Goal: Information Seeking & Learning: Learn about a topic

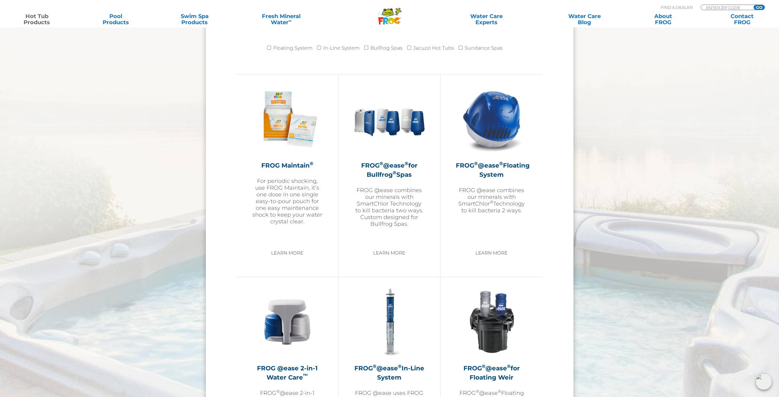
scroll to position [642, 0]
click at [522, 102] on img at bounding box center [491, 119] width 71 height 71
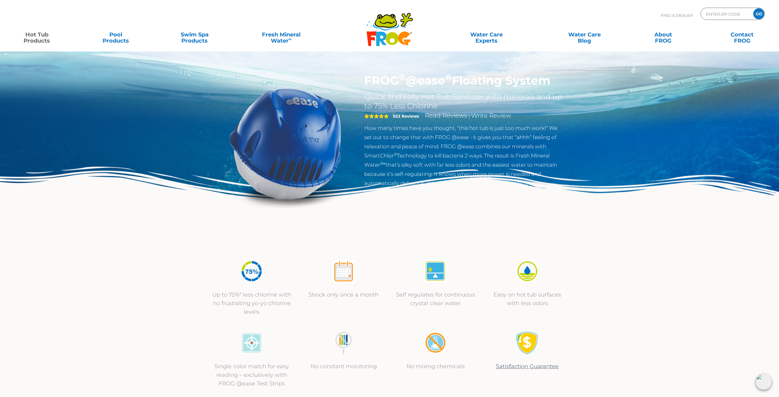
click at [291, 145] on img at bounding box center [285, 143] width 140 height 140
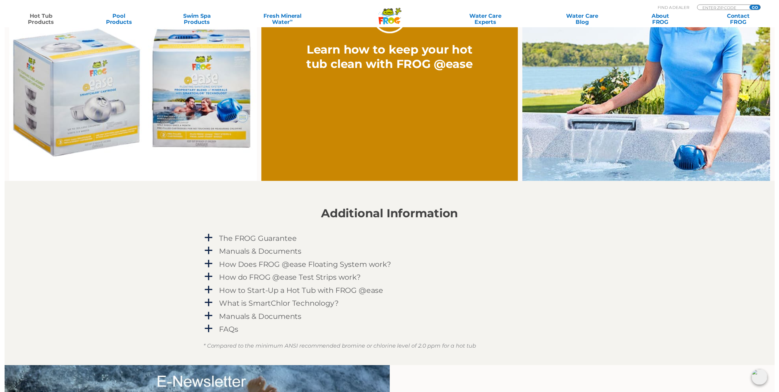
scroll to position [458, 0]
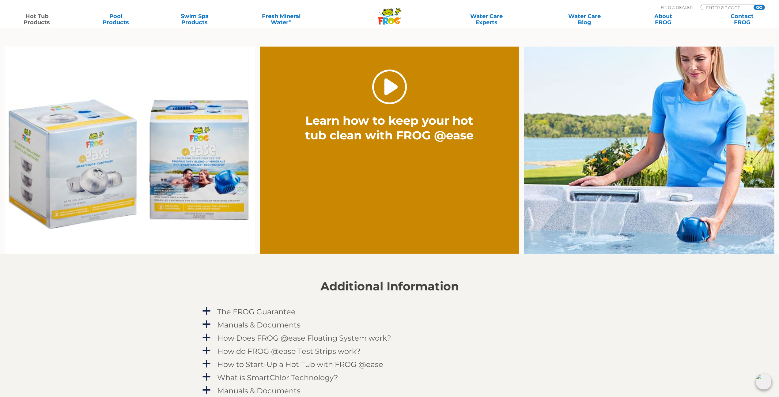
click at [390, 97] on link "." at bounding box center [389, 87] width 35 height 35
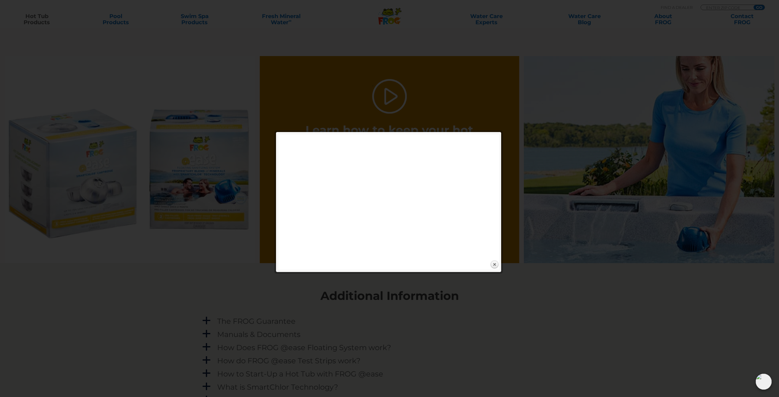
scroll to position [458, 0]
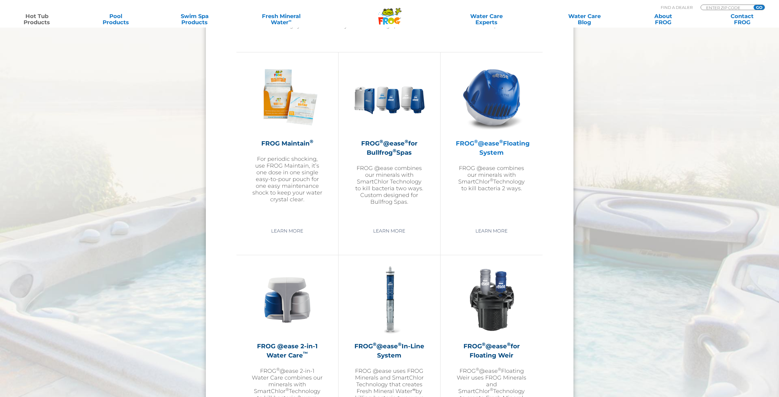
scroll to position [642, 0]
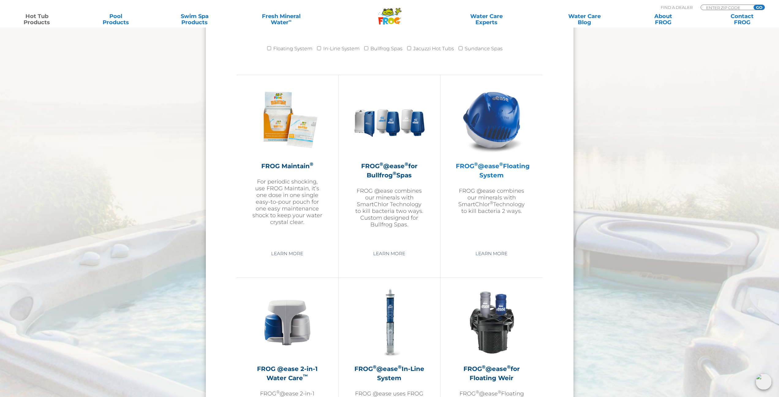
click at [496, 126] on img at bounding box center [491, 119] width 71 height 71
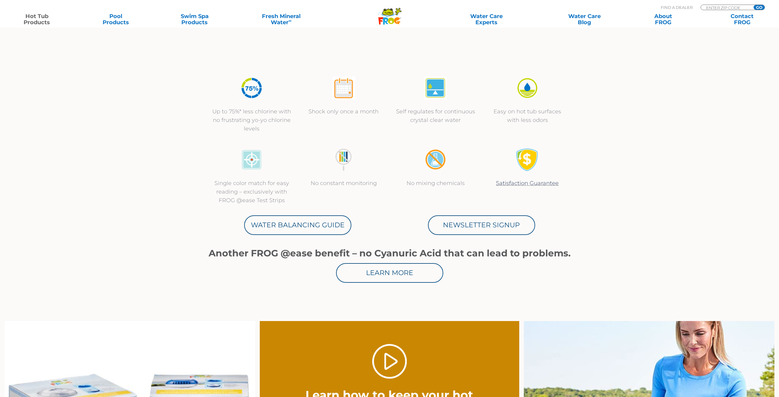
scroll to position [183, 0]
